Goal: Transaction & Acquisition: Purchase product/service

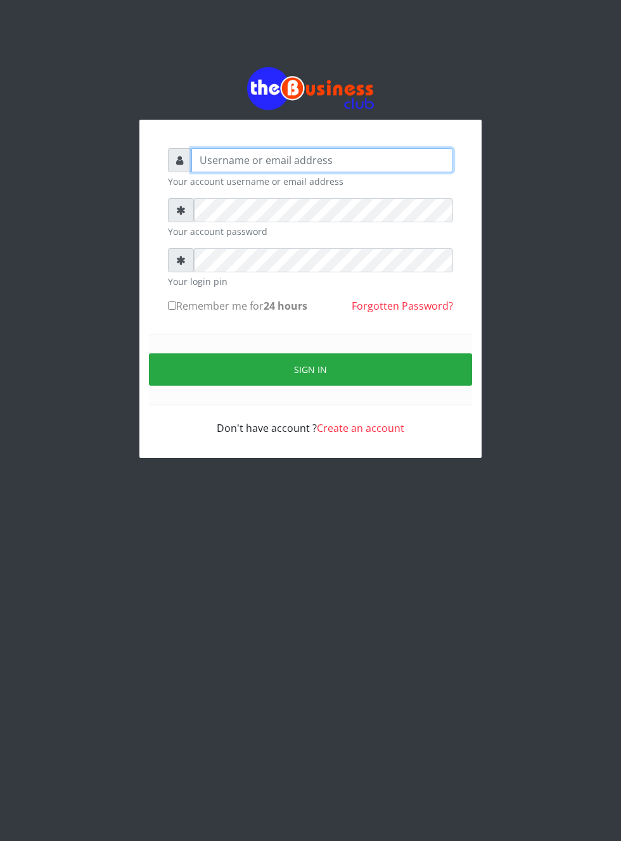
type input "Musluky"
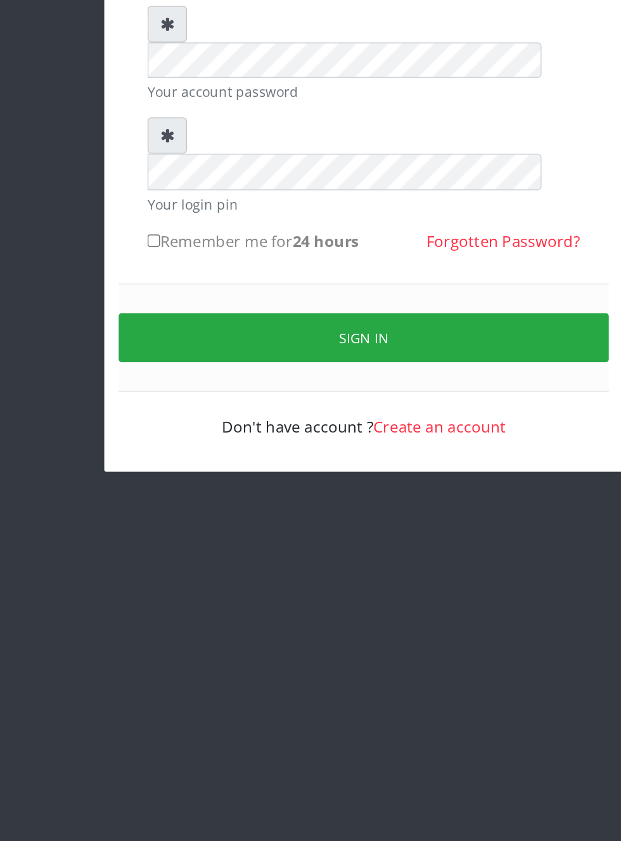
click at [323, 401] on button "Sign in" at bounding box center [310, 417] width 323 height 32
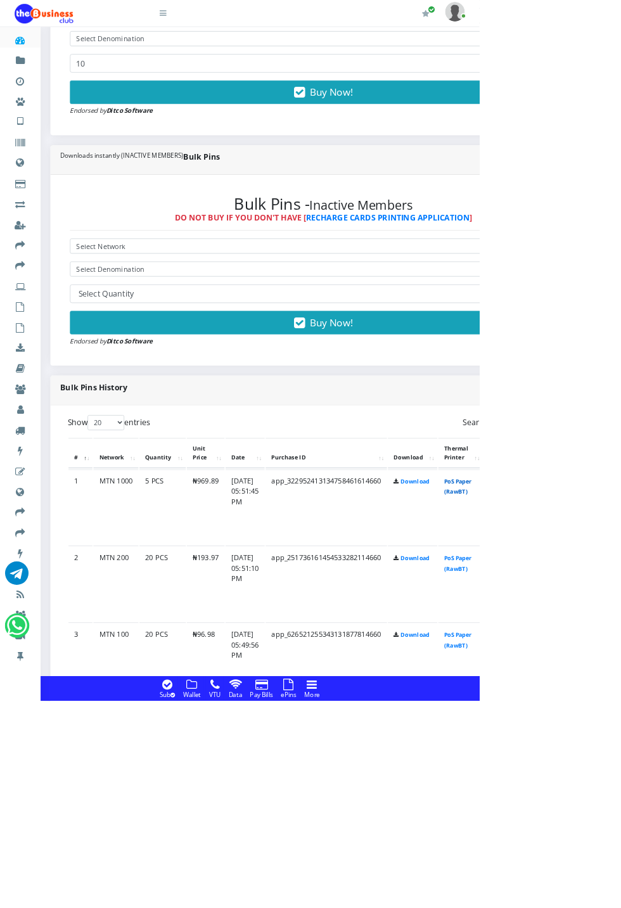
click at [610, 637] on link "PoS Paper (RawBT)" at bounding box center [592, 630] width 35 height 23
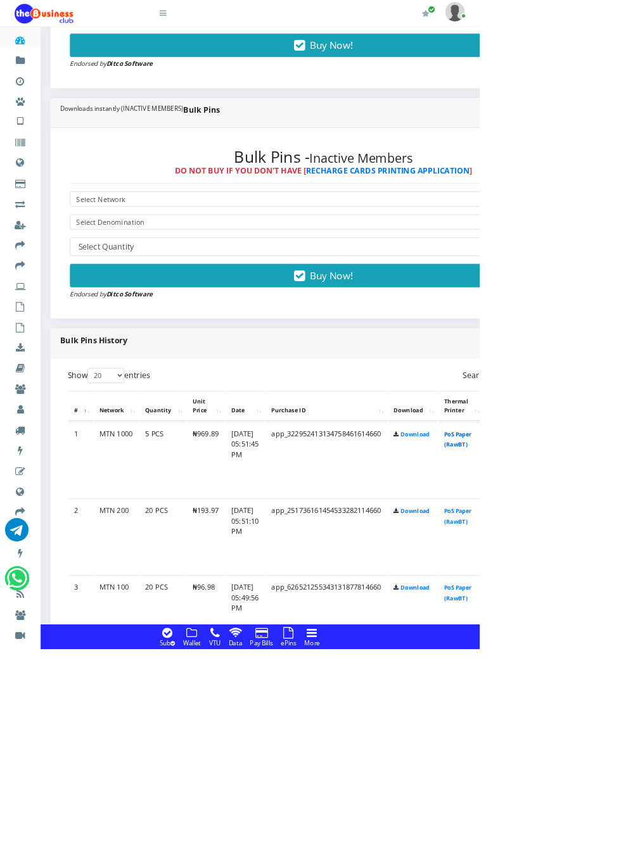
scroll to position [609, 0]
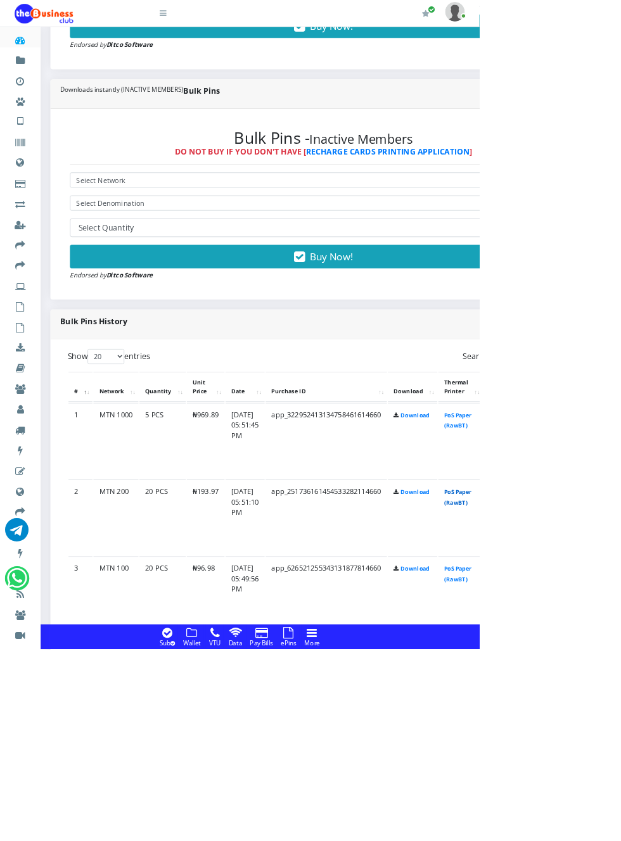
click at [611, 639] on link "PoS Paper (RawBT)" at bounding box center [592, 643] width 35 height 23
click at [611, 733] on link "PoS Paper (RawBT)" at bounding box center [592, 743] width 35 height 23
click at [611, 831] on link "PoS Paper (RawBT)" at bounding box center [592, 842] width 35 height 23
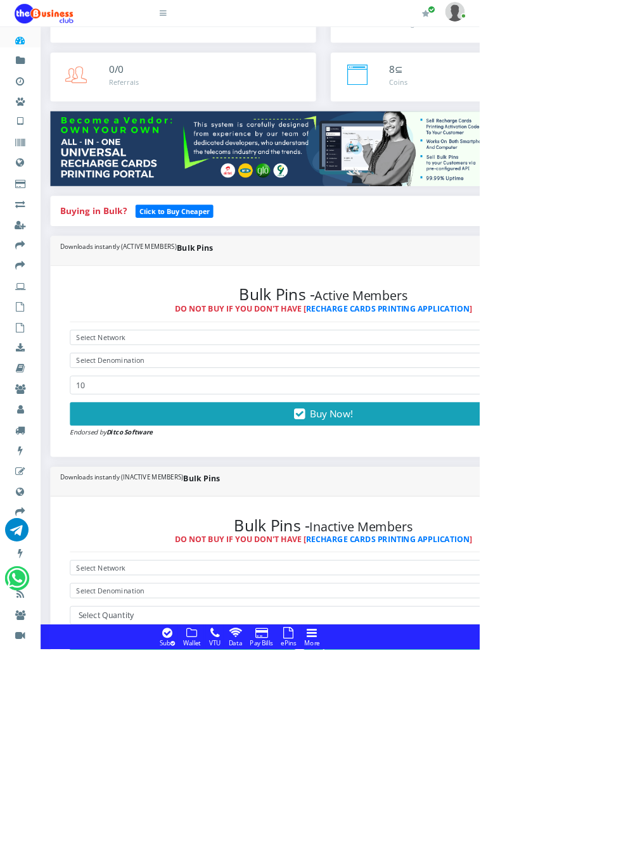
scroll to position [111, 0]
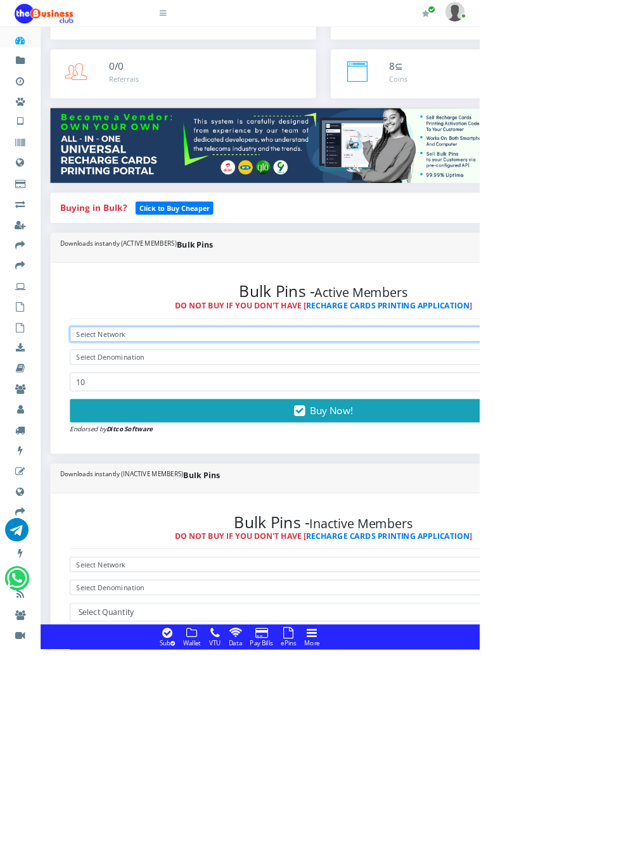
click at [183, 435] on select "Select Network MTN Globacom 9Mobile Airtel" at bounding box center [419, 433] width 656 height 20
select select "MTN"
click at [196, 468] on select "Select Denomination" at bounding box center [419, 463] width 656 height 20
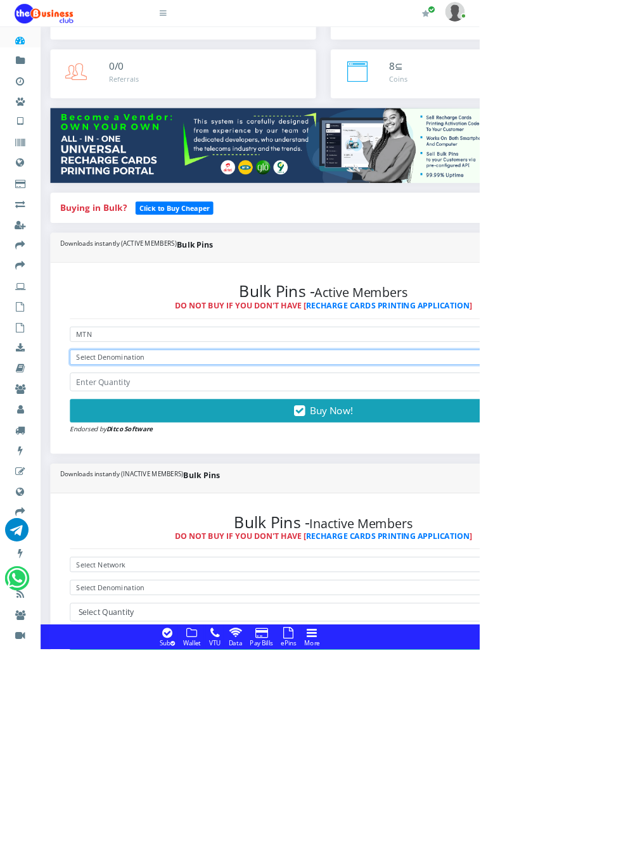
select select "193.96-200"
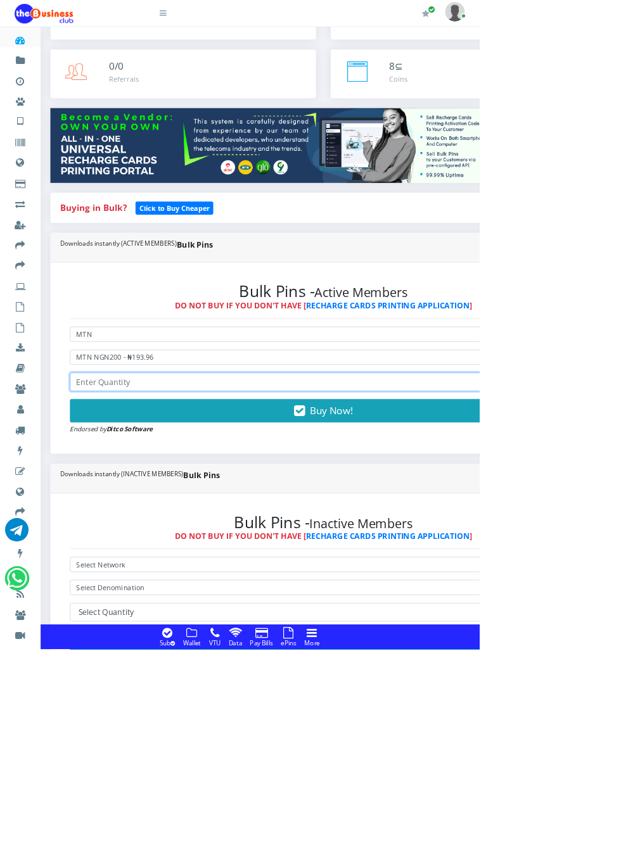
click at [188, 501] on input "number" at bounding box center [419, 495] width 656 height 24
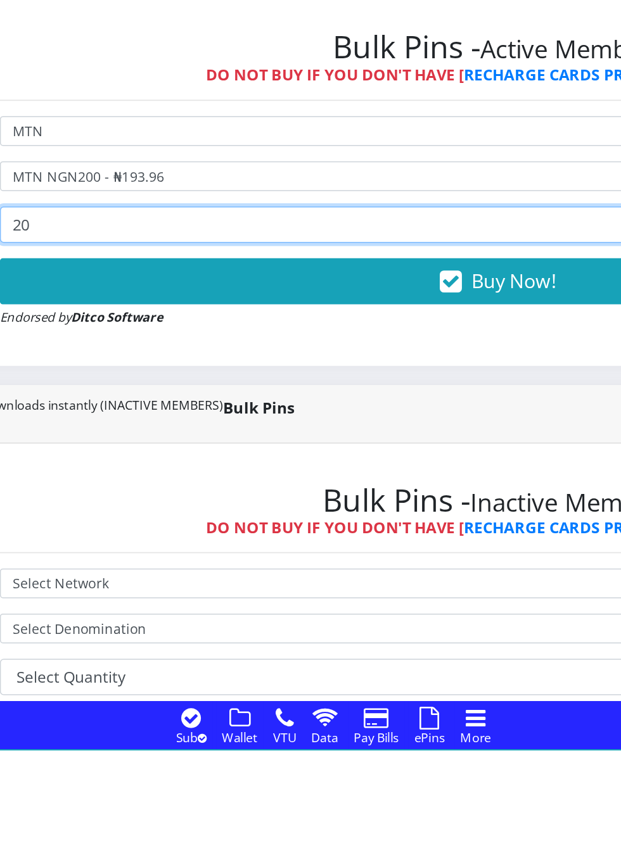
type input "20"
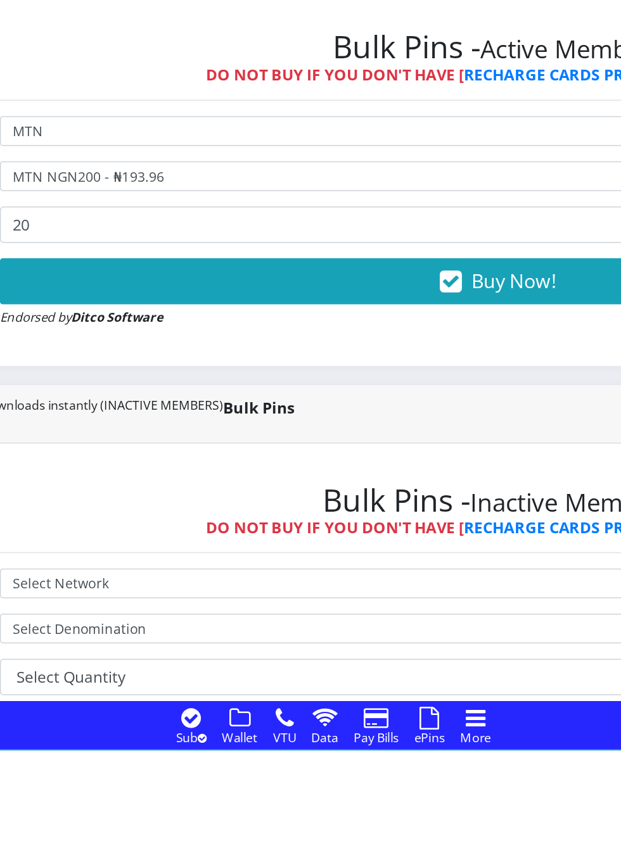
click at [437, 540] on span "Buy Now!" at bounding box center [430, 531] width 56 height 17
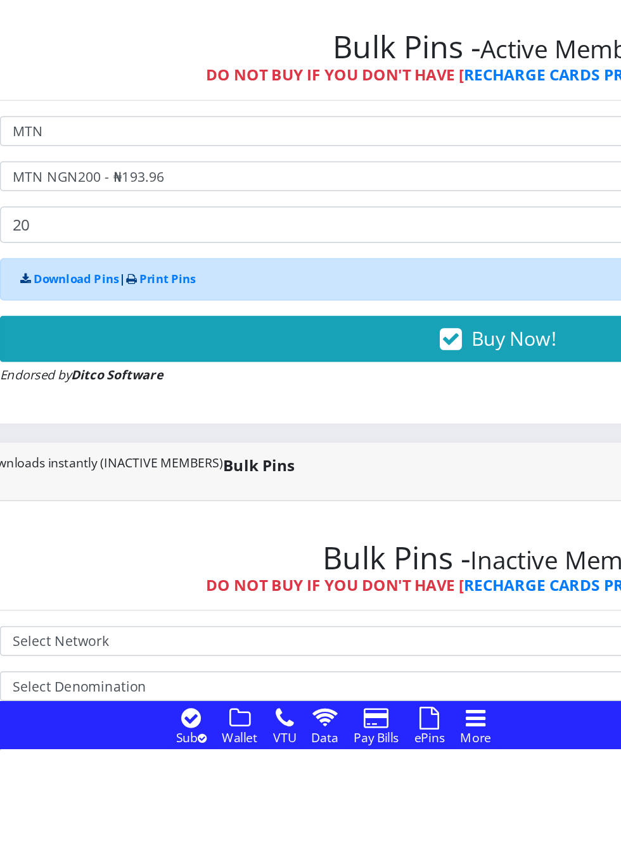
click at [406, 572] on button "Buy Now!" at bounding box center [419, 570] width 656 height 30
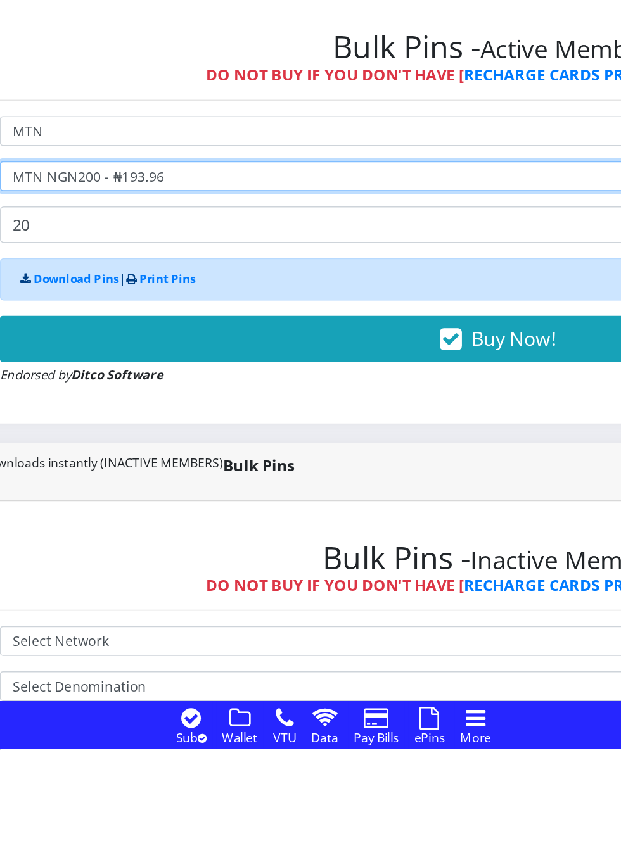
click at [212, 463] on select "Select Denomination MTN NGN100 - ₦96.98 MTN NGN200 - ₦193.96 MTN NGN400 - ₦387.…" at bounding box center [419, 463] width 656 height 20
select select "96.98-100"
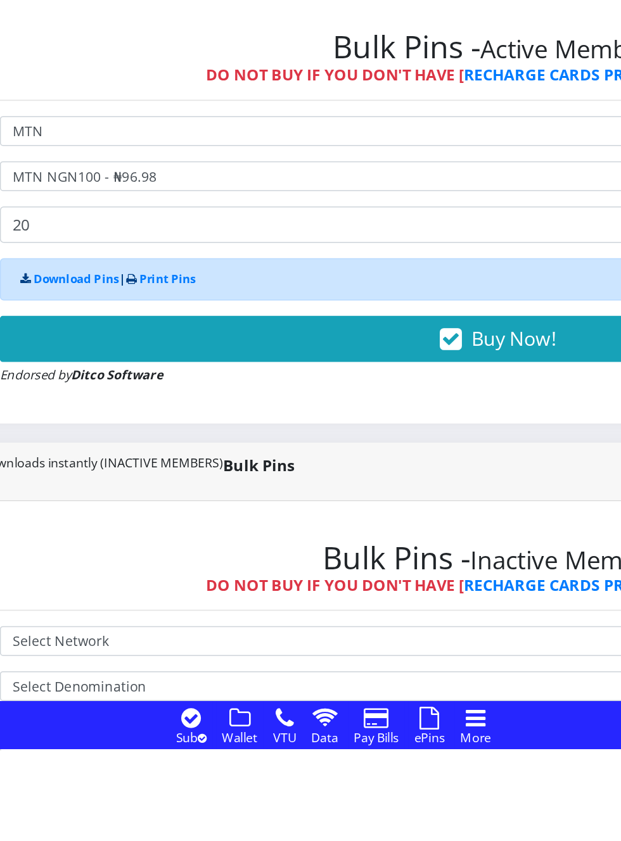
click at [395, 577] on icon "button" at bounding box center [388, 571] width 15 height 13
click at [415, 574] on span "Buy Now!" at bounding box center [430, 569] width 56 height 17
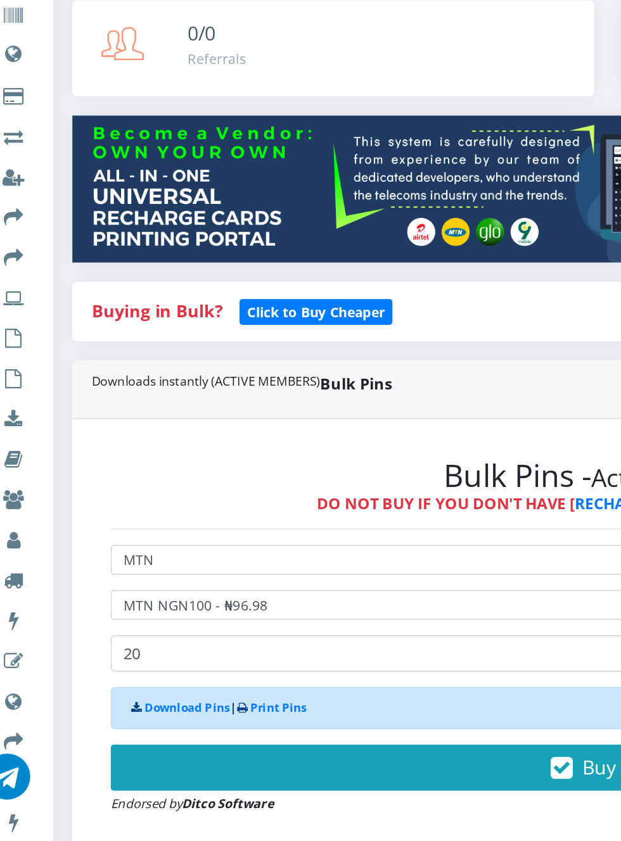
click at [373, 685] on button "Buy Now!" at bounding box center [419, 681] width 656 height 30
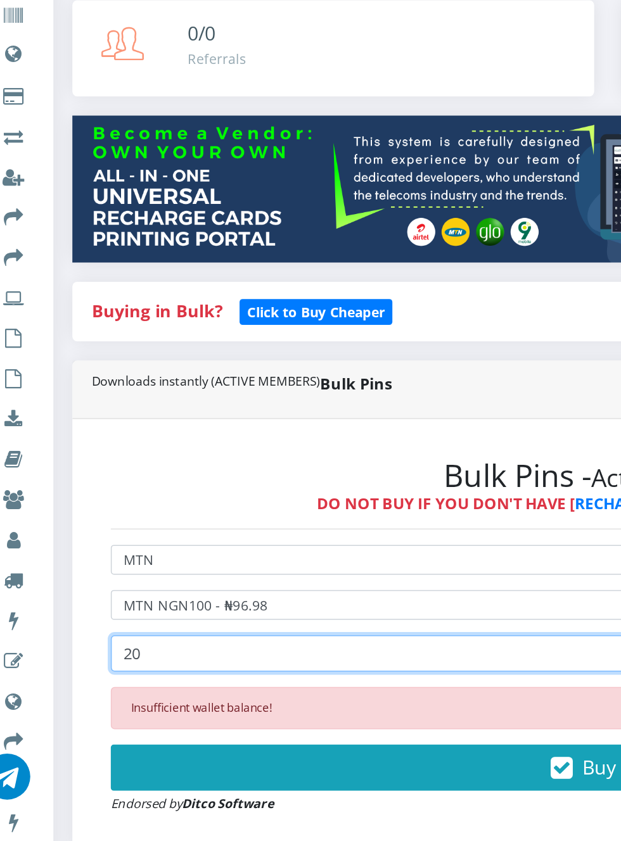
click at [228, 606] on input "20" at bounding box center [419, 606] width 656 height 24
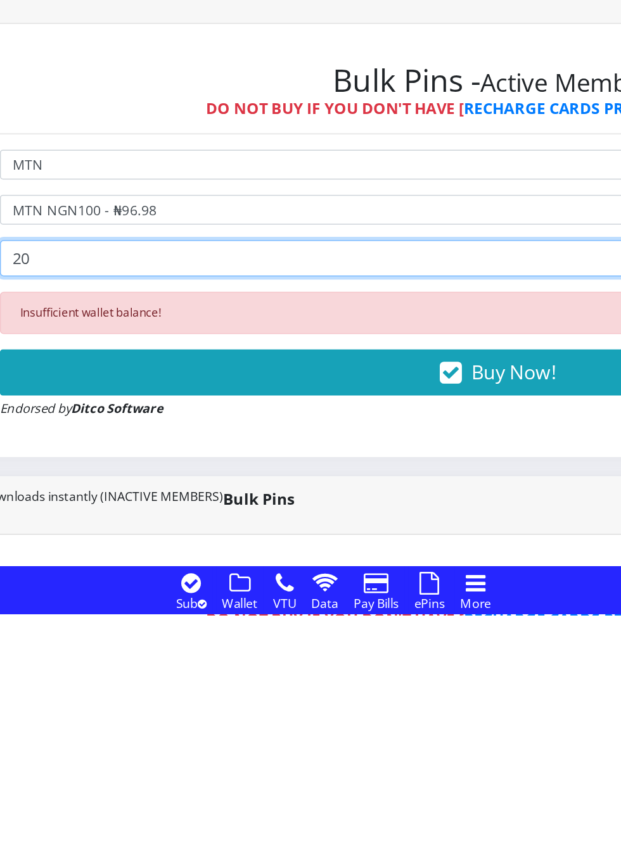
type input "2"
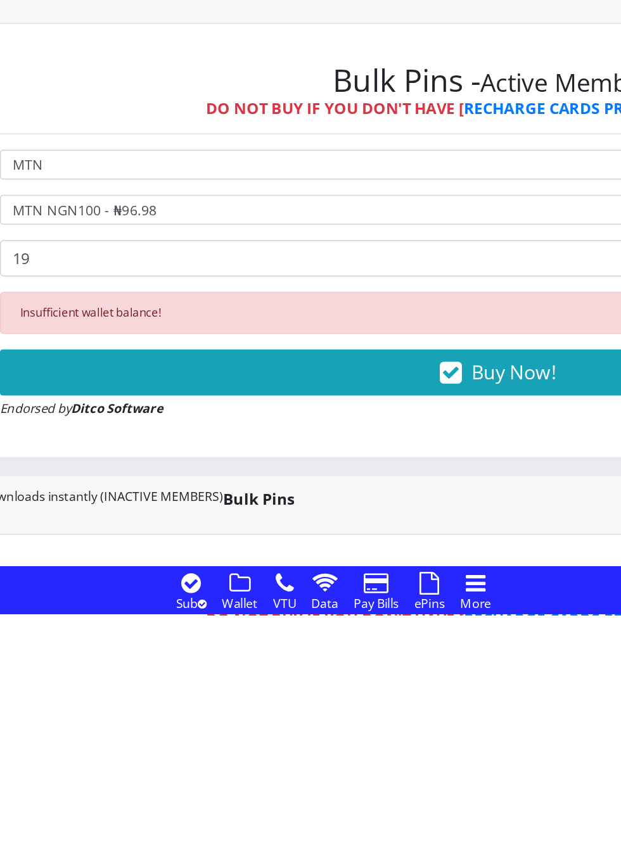
click at [423, 689] on span "Buy Now!" at bounding box center [430, 680] width 56 height 17
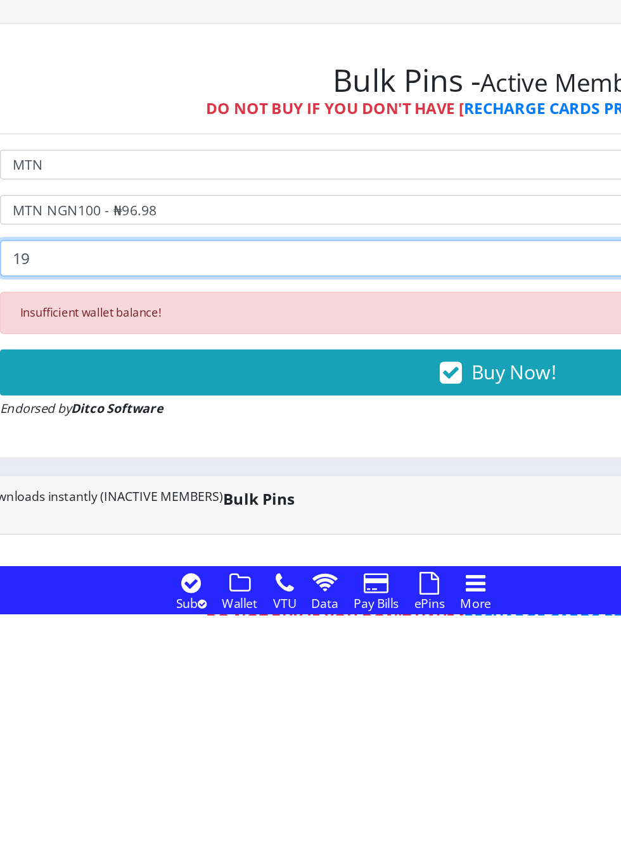
click at [345, 611] on input "19" at bounding box center [419, 606] width 656 height 24
type input "1"
type input "18"
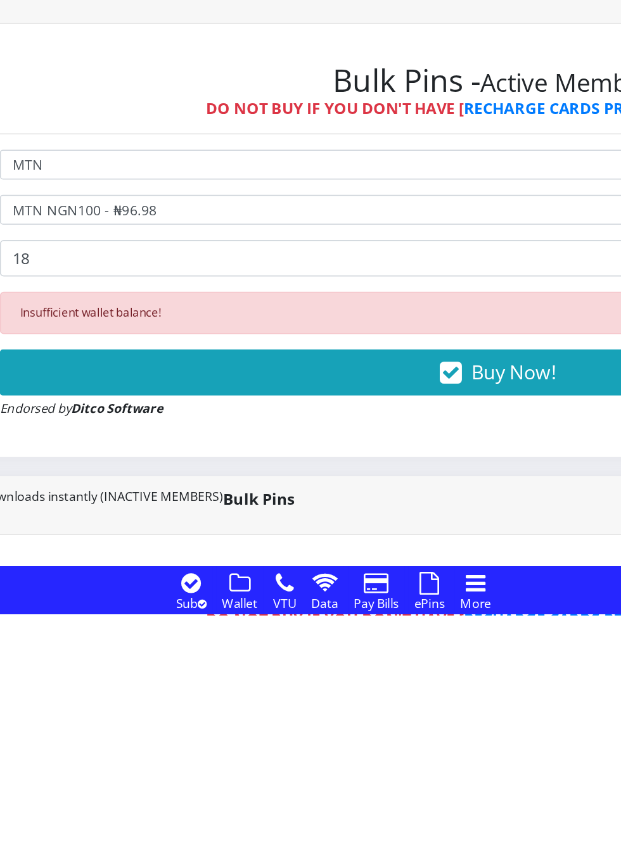
click at [426, 684] on span "Buy Now!" at bounding box center [430, 680] width 56 height 17
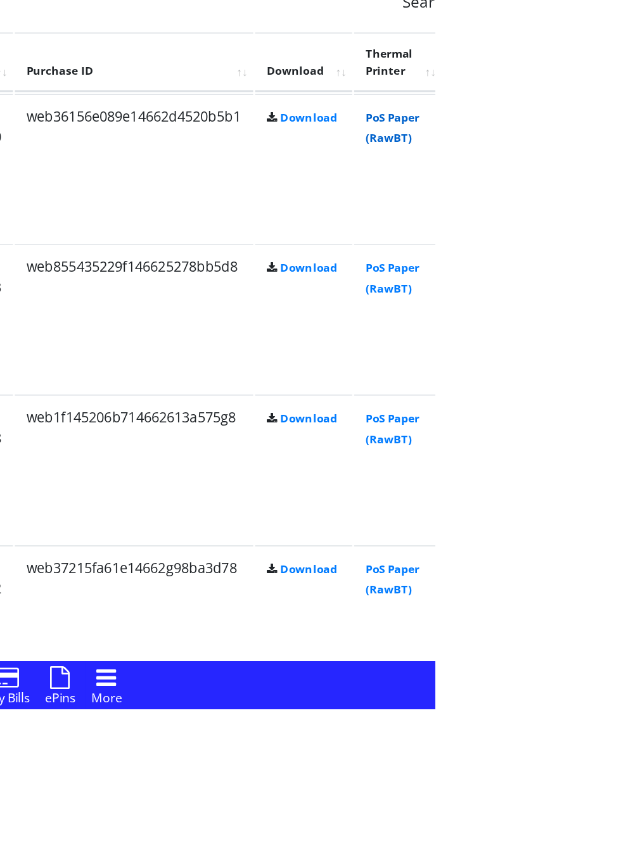
scroll to position [696, 0]
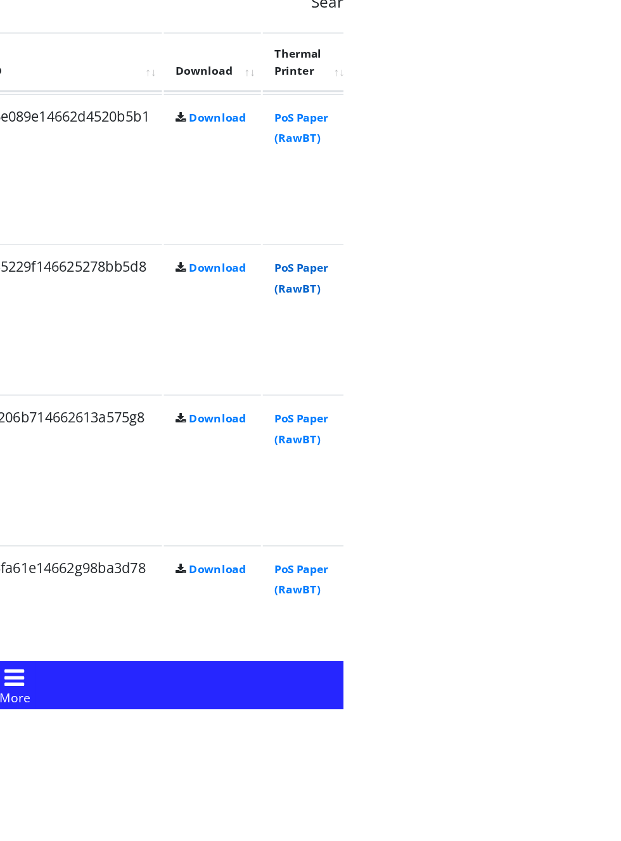
click at [611, 550] on link "PoS Paper (RawBT)" at bounding box center [592, 556] width 35 height 23
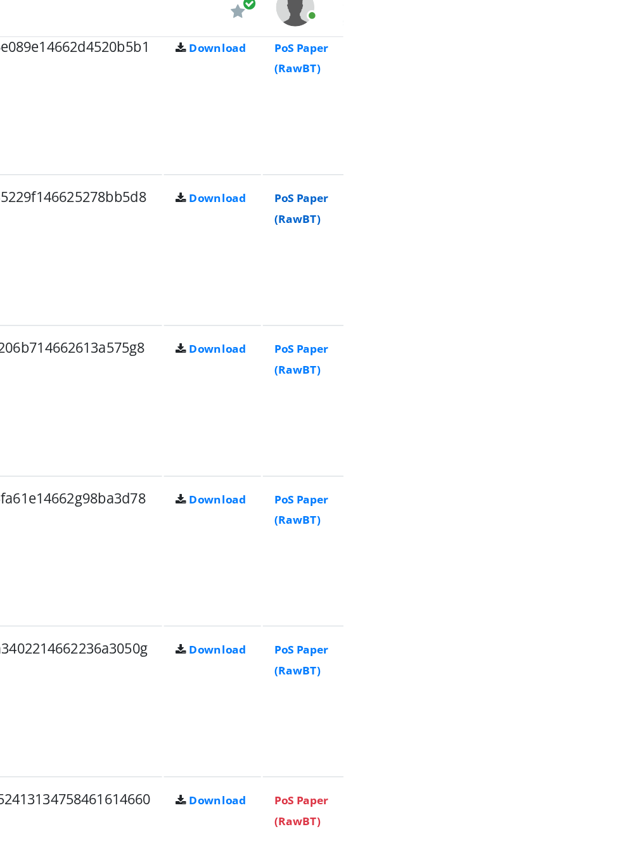
scroll to position [1105, 0]
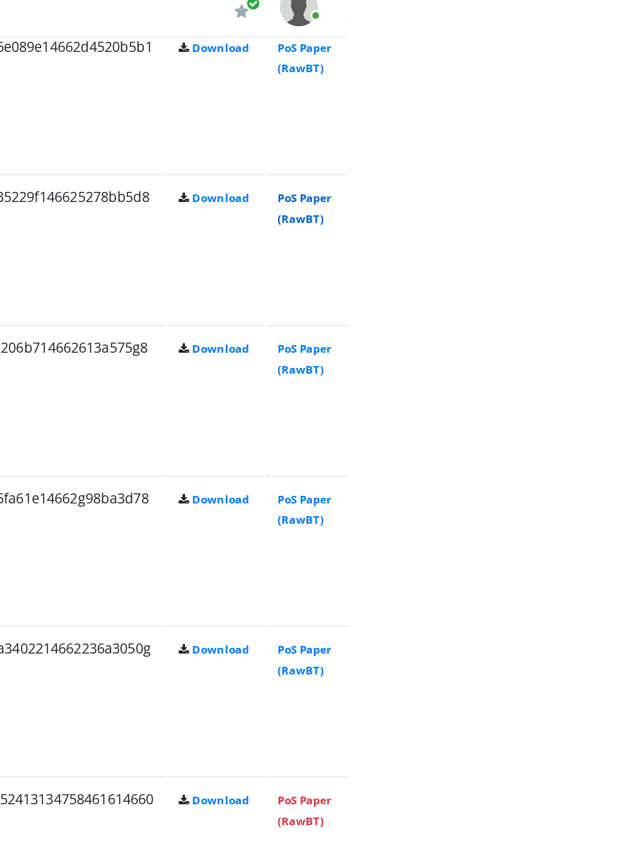
click at [611, 145] on link "PoS Paper (RawBT)" at bounding box center [592, 147] width 35 height 23
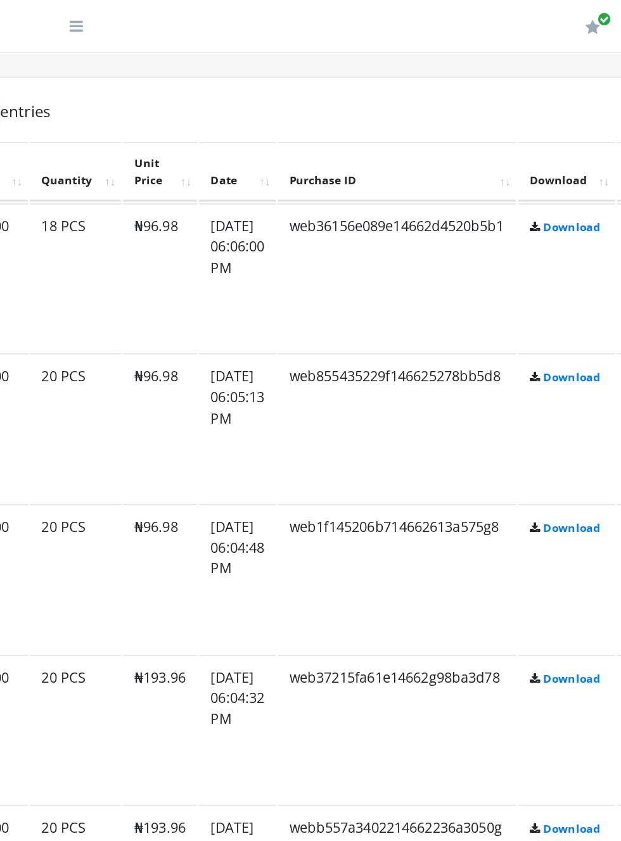
scroll to position [992, 0]
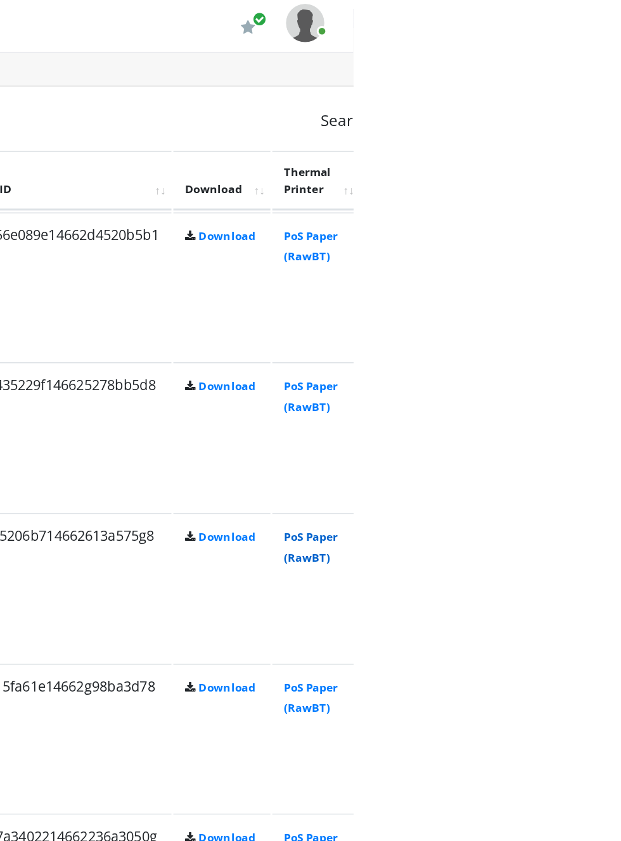
click at [611, 353] on link "PoS Paper (RawBT)" at bounding box center [592, 360] width 35 height 23
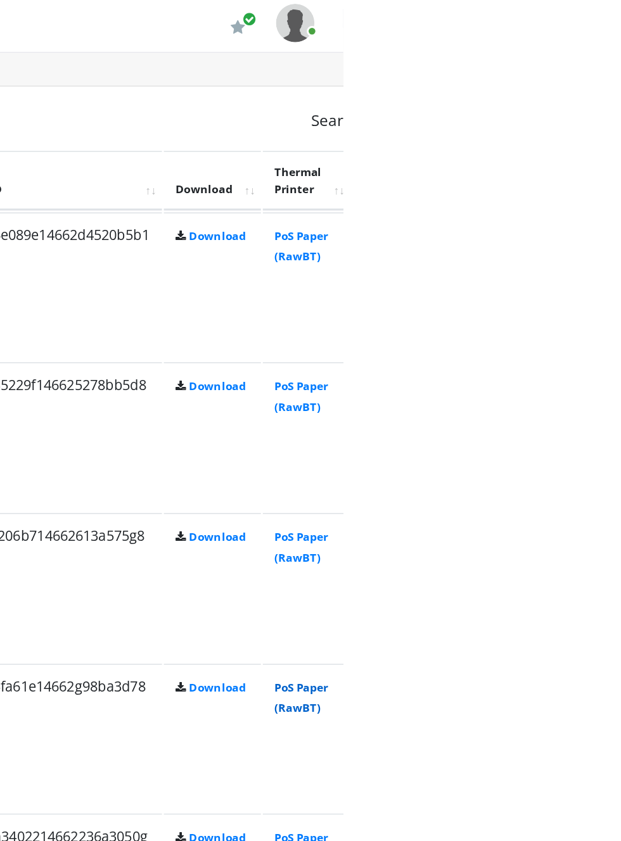
click at [608, 466] on link "PoS Paper (RawBT)" at bounding box center [592, 460] width 35 height 23
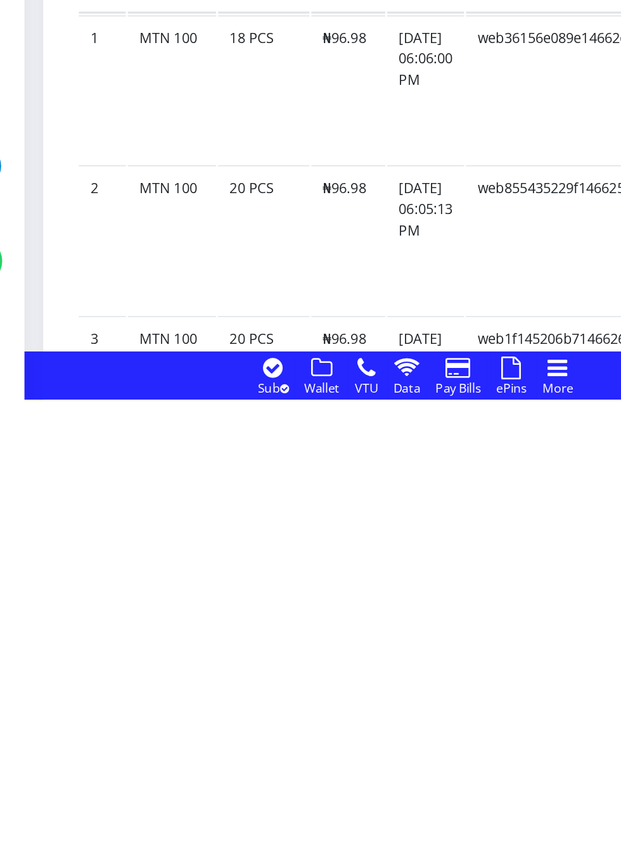
scroll to position [547, 0]
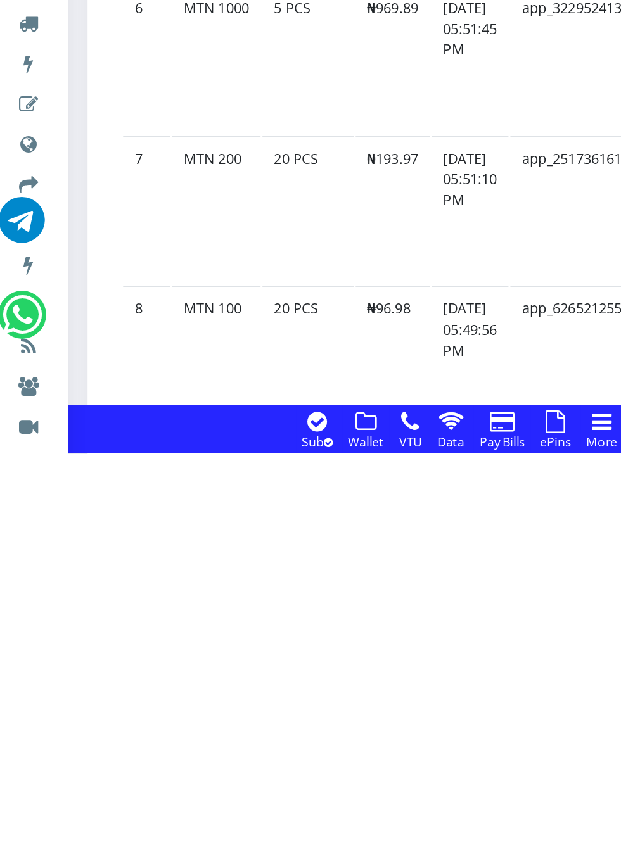
scroll to position [1096, 0]
